Goal: Check status

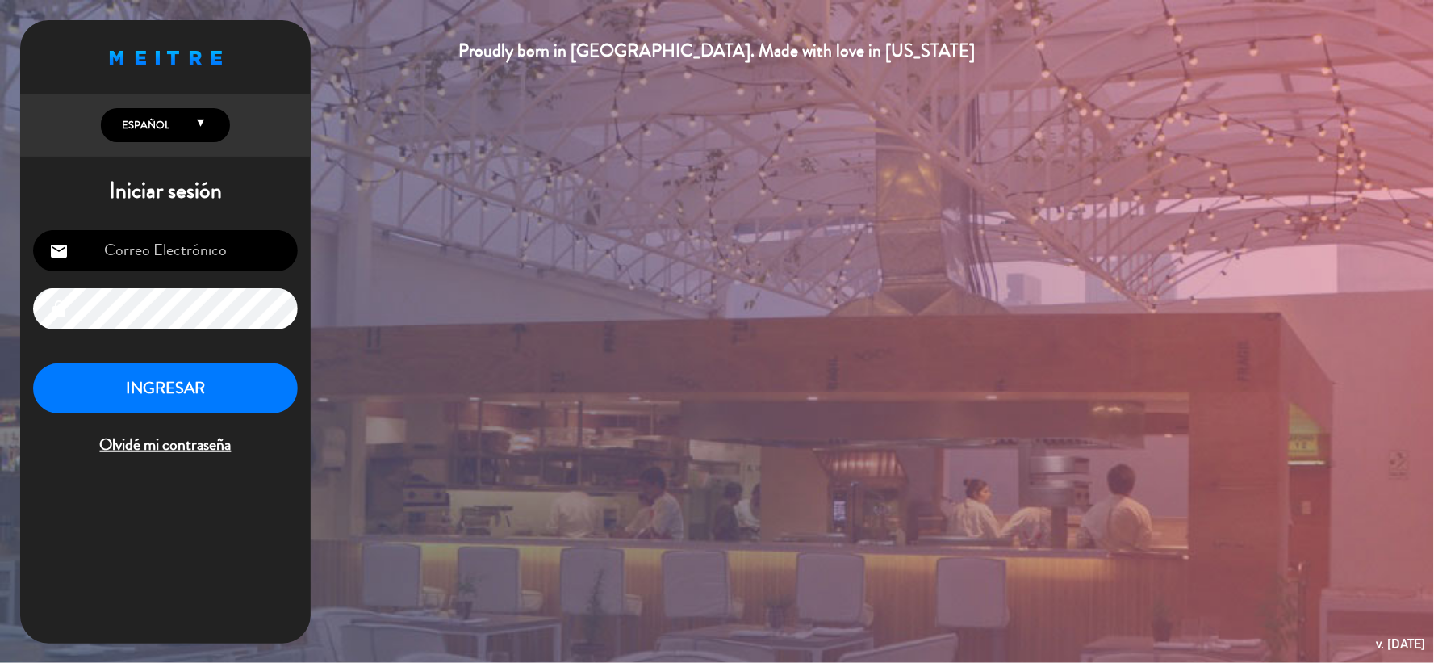
type input "[EMAIL_ADDRESS][DOMAIN_NAME]"
click at [255, 396] on button "INGRESAR" at bounding box center [165, 388] width 265 height 51
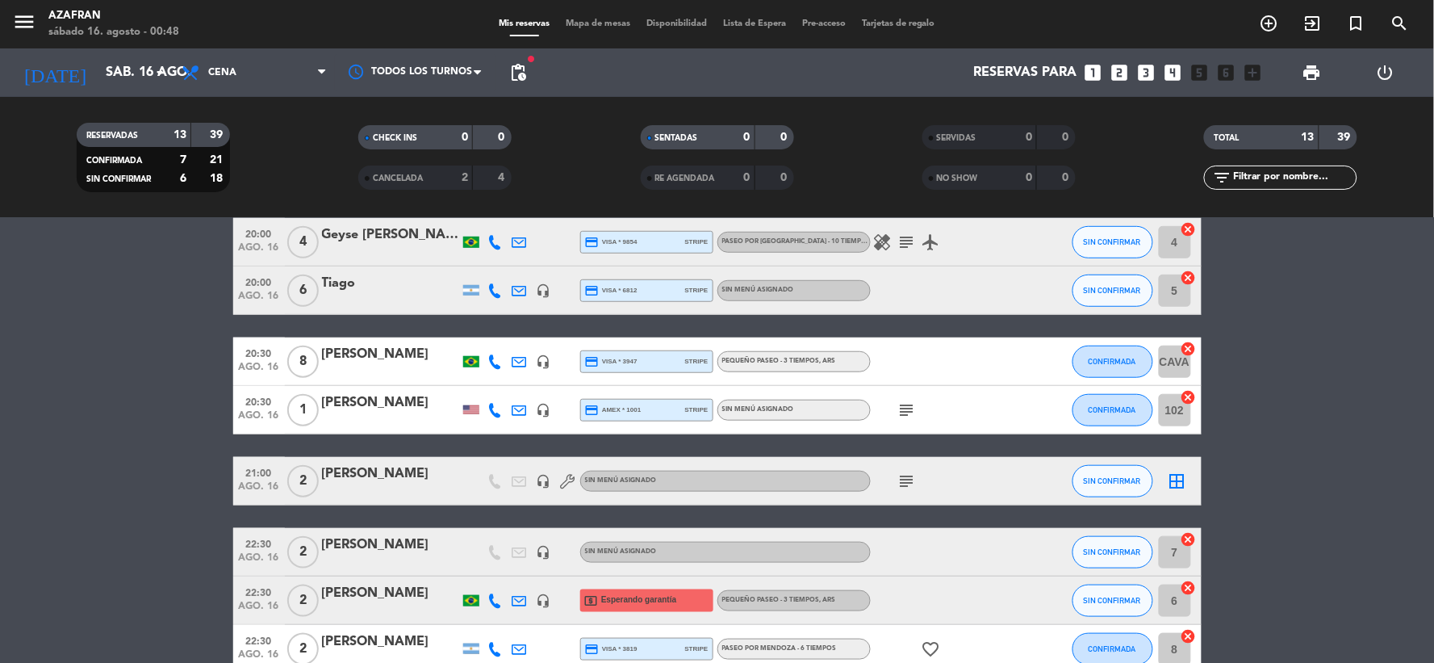
scroll to position [453, 0]
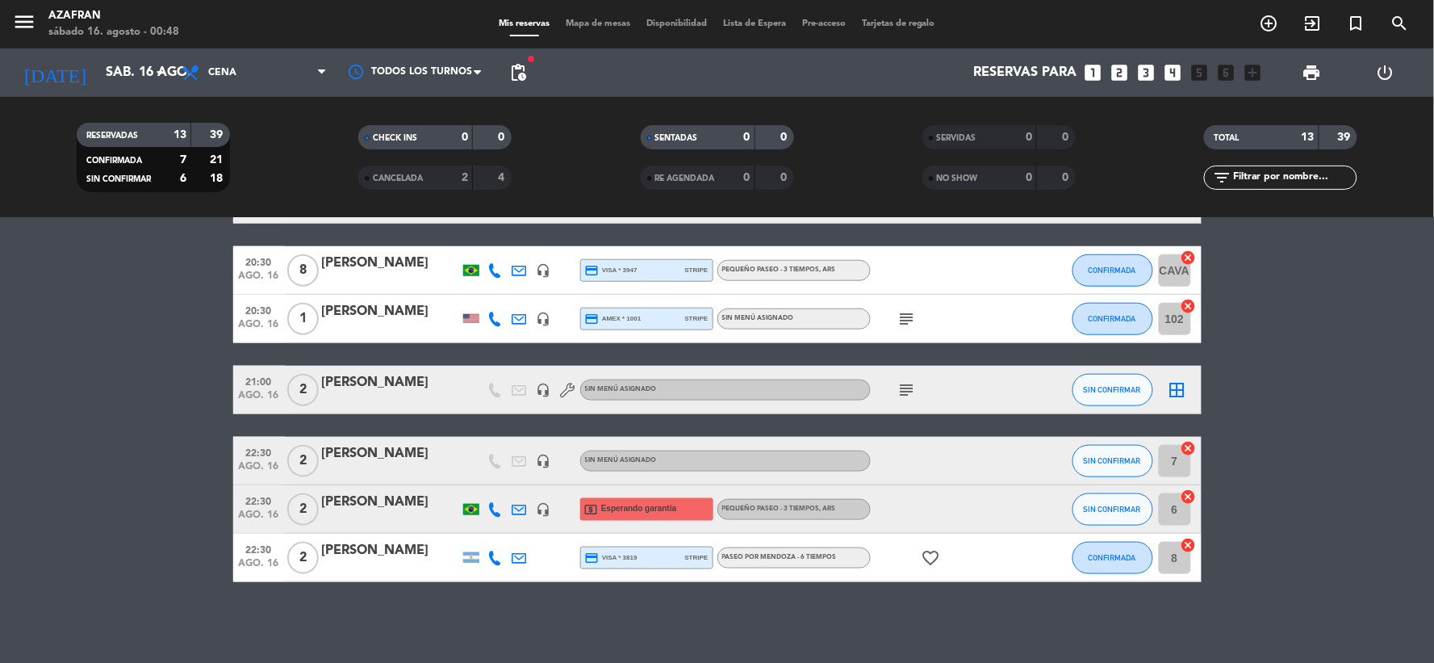
click at [837, 273] on div "PEQUEÑO PASEO - 3 TIEMPOS , ARS" at bounding box center [794, 270] width 153 height 21
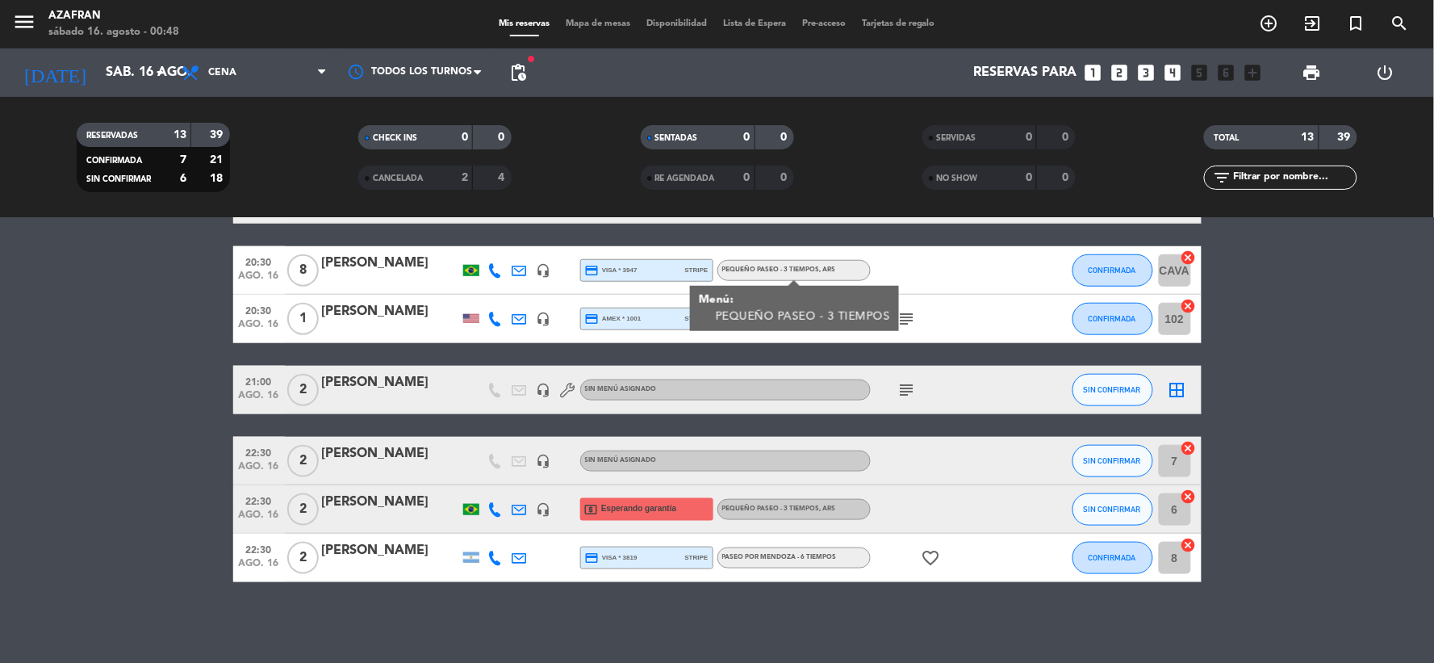
click at [936, 313] on div "subject" at bounding box center [943, 319] width 145 height 48
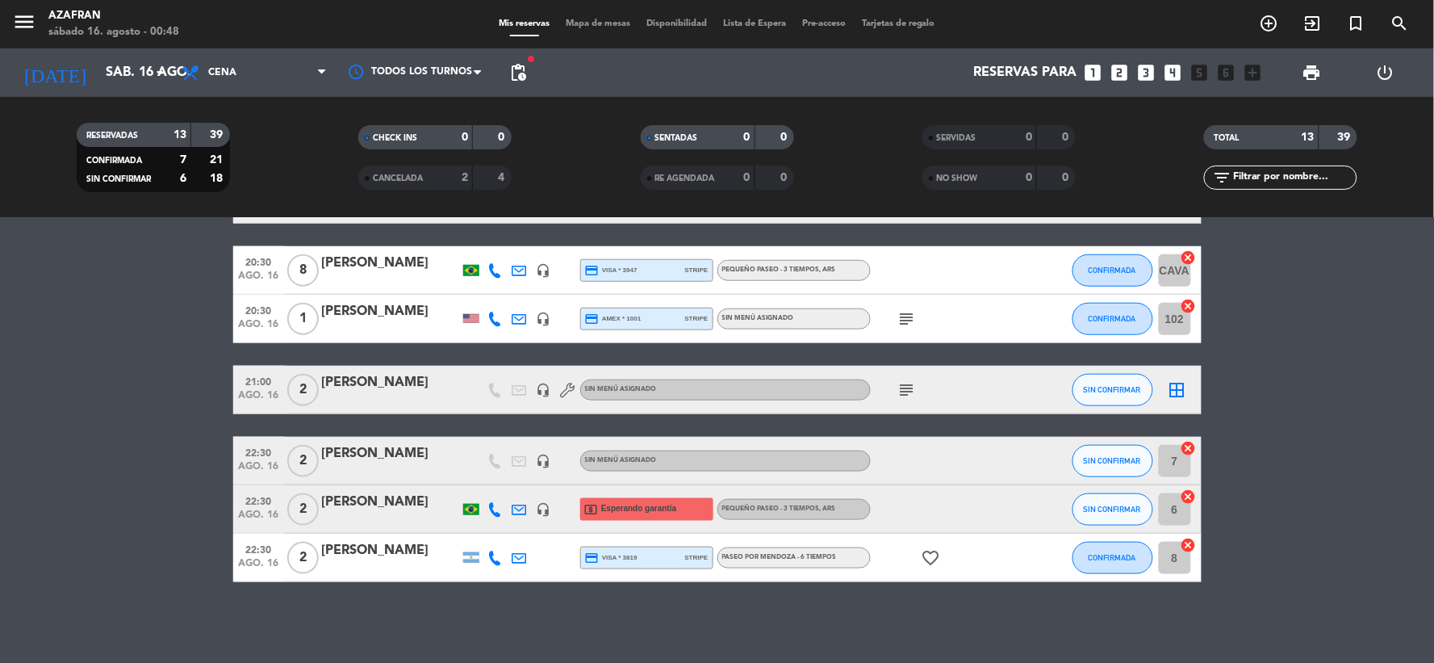
click at [898, 313] on icon "subject" at bounding box center [907, 318] width 19 height 19
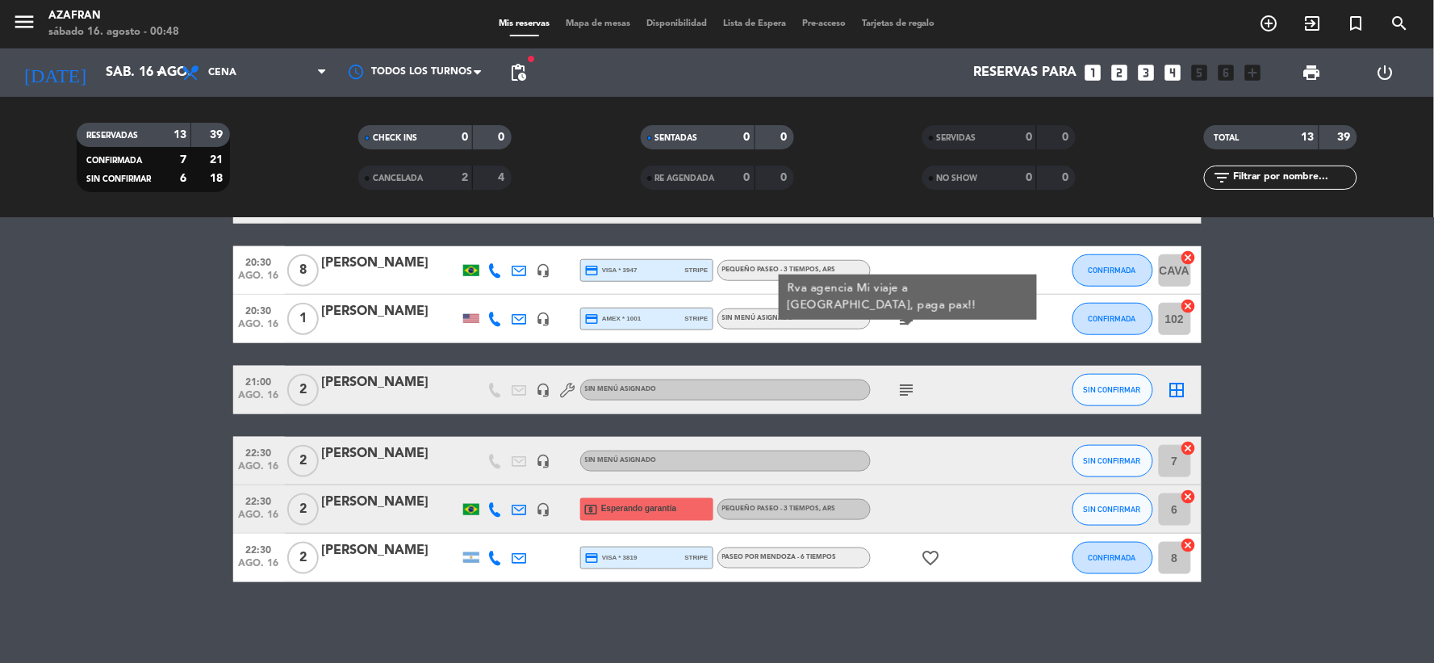
click at [900, 387] on icon "subject" at bounding box center [907, 389] width 19 height 19
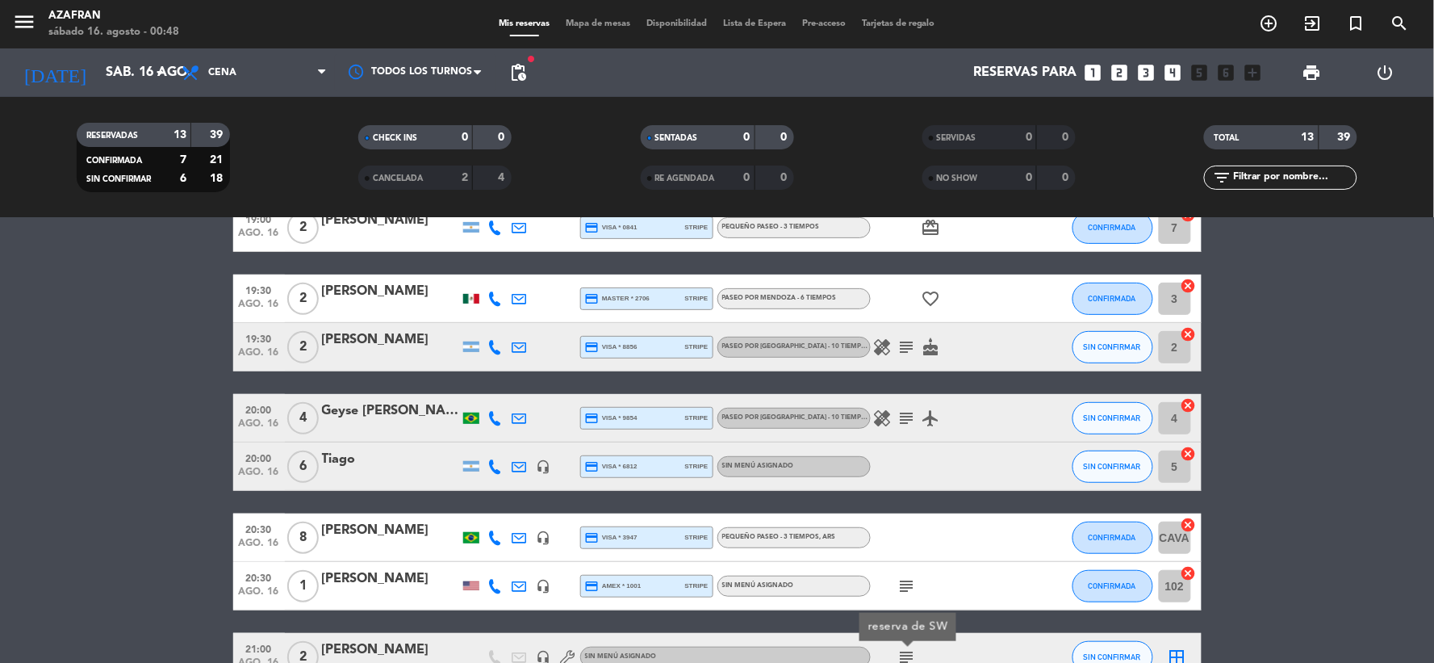
scroll to position [183, 0]
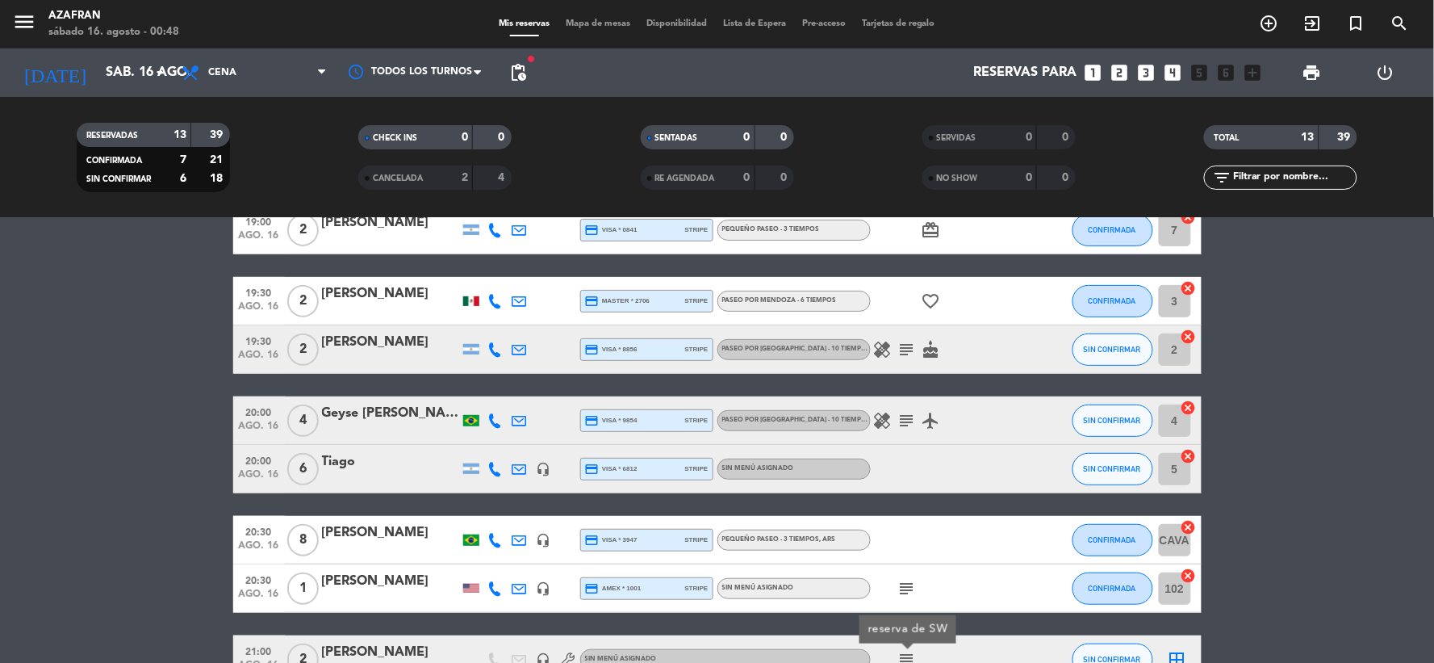
click at [898, 421] on icon "subject" at bounding box center [907, 420] width 19 height 19
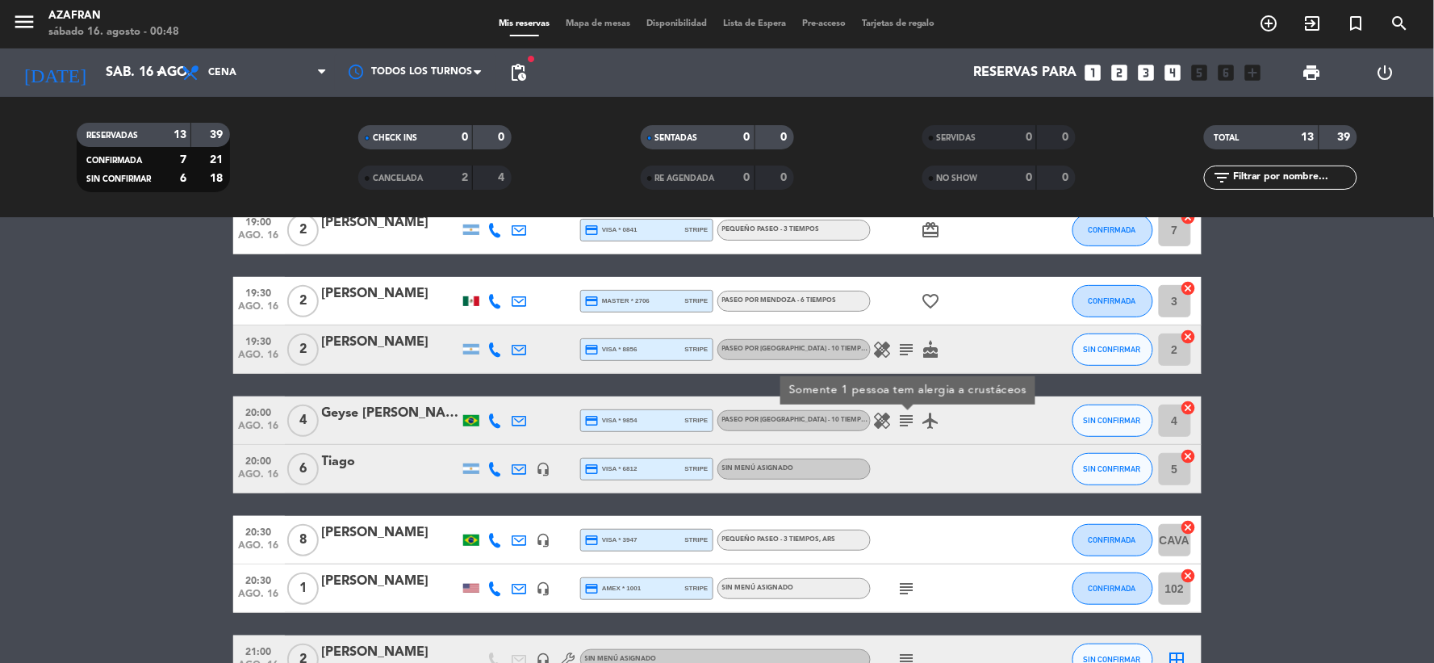
click at [913, 358] on icon "subject" at bounding box center [907, 349] width 19 height 19
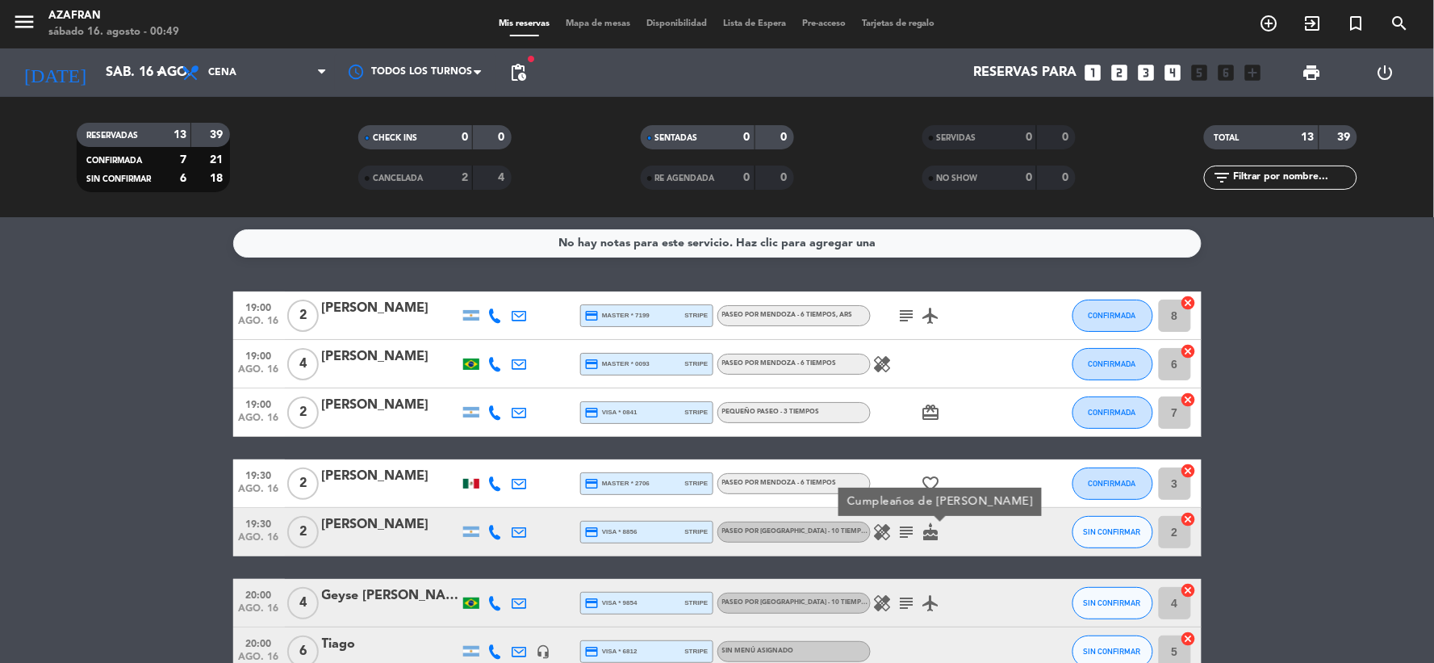
scroll to position [0, 0]
